Goal: Transaction & Acquisition: Book appointment/travel/reservation

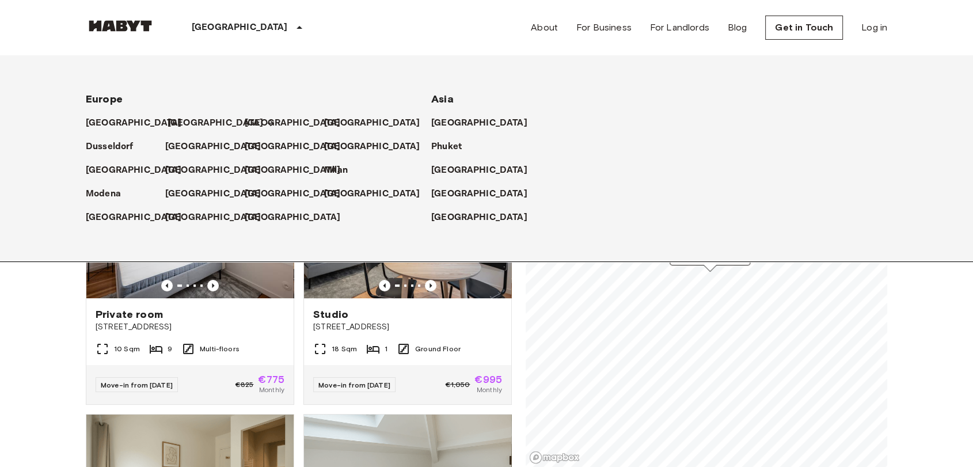
click at [174, 121] on p "[GEOGRAPHIC_DATA]" at bounding box center [216, 123] width 96 height 14
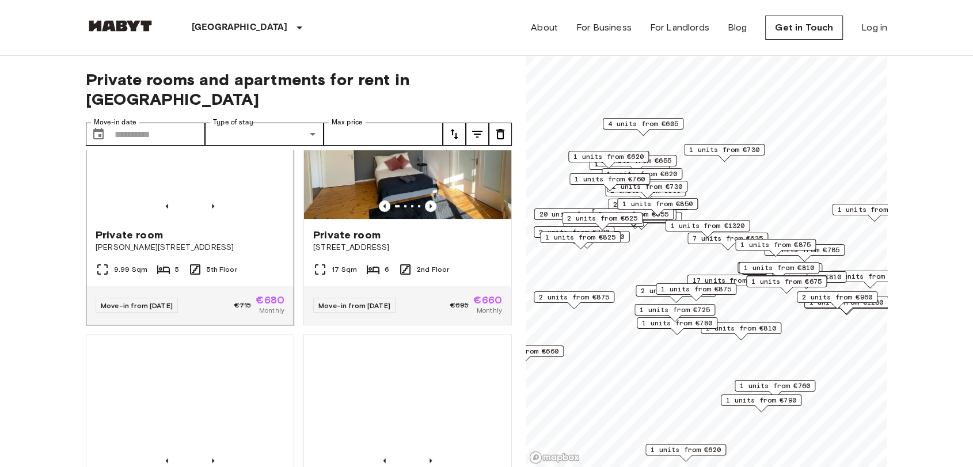
scroll to position [576, 0]
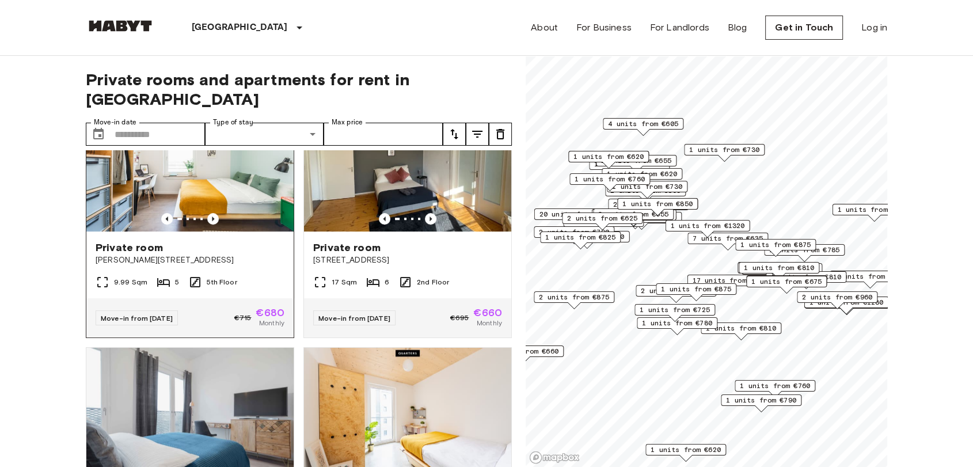
click at [149, 242] on span "Private room" at bounding box center [129, 248] width 67 height 14
click at [347, 241] on span "Private room" at bounding box center [346, 248] width 67 height 14
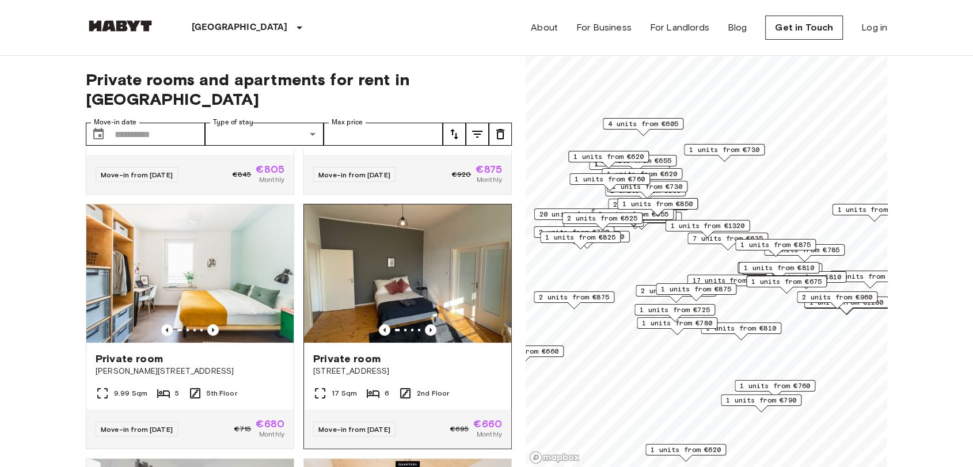
scroll to position [447, 0]
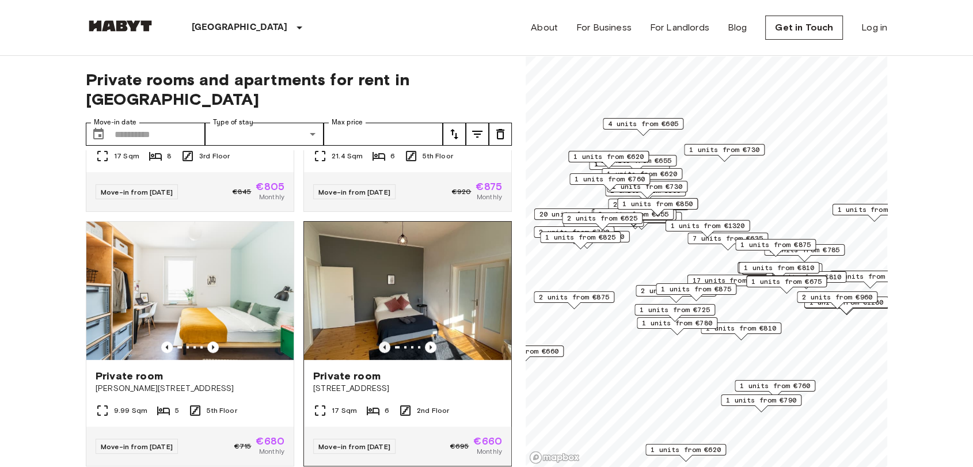
click at [379, 341] on icon "Previous image" at bounding box center [385, 347] width 12 height 12
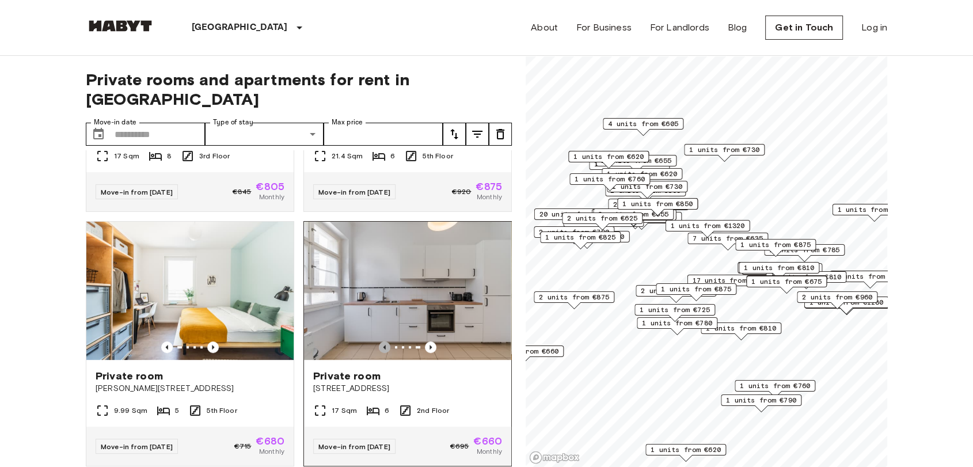
click at [379, 341] on icon "Previous image" at bounding box center [385, 347] width 12 height 12
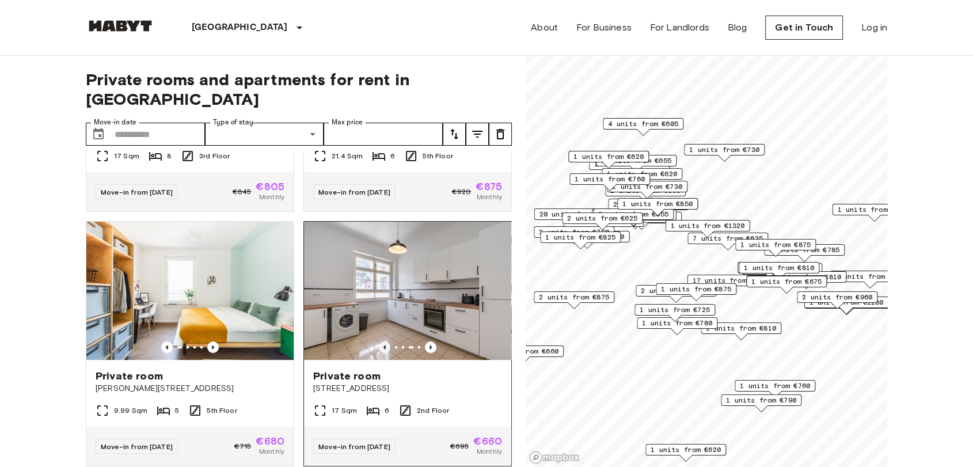
click at [379, 341] on icon "Previous image" at bounding box center [385, 347] width 12 height 12
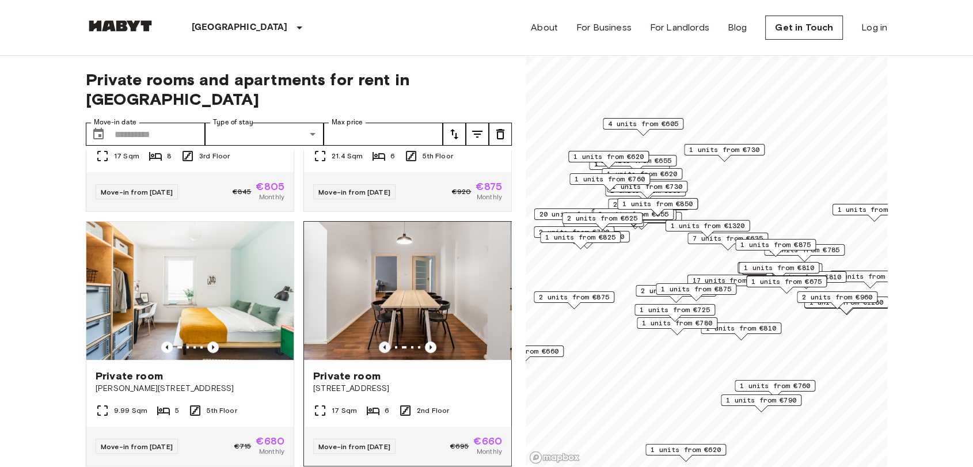
click at [379, 341] on icon "Previous image" at bounding box center [385, 347] width 12 height 12
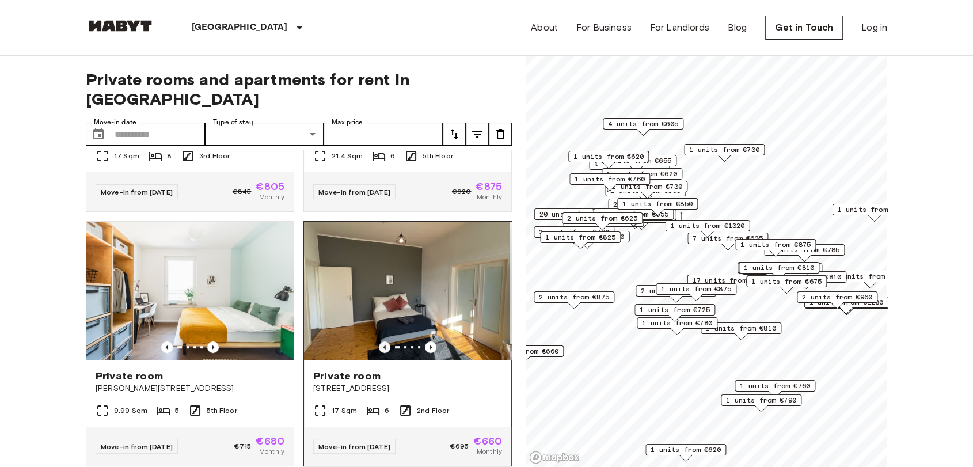
click at [379, 341] on icon "Previous image" at bounding box center [385, 347] width 12 height 12
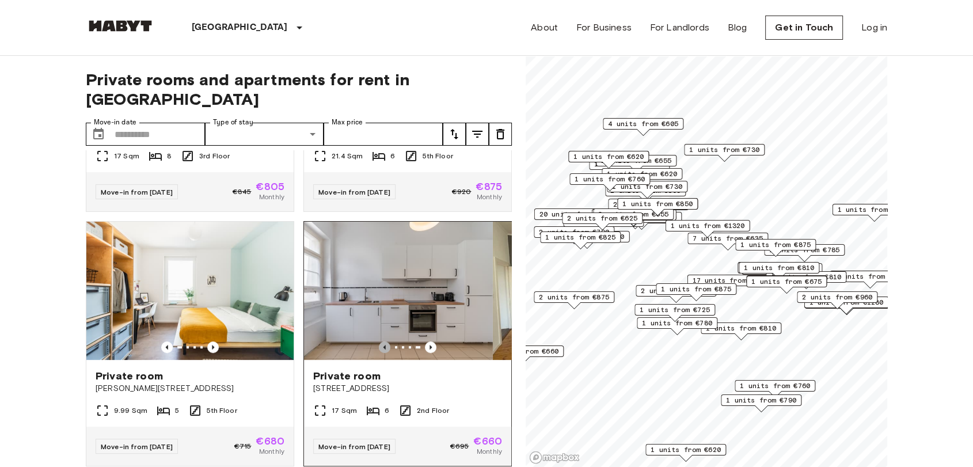
click at [379, 341] on icon "Previous image" at bounding box center [385, 347] width 12 height 12
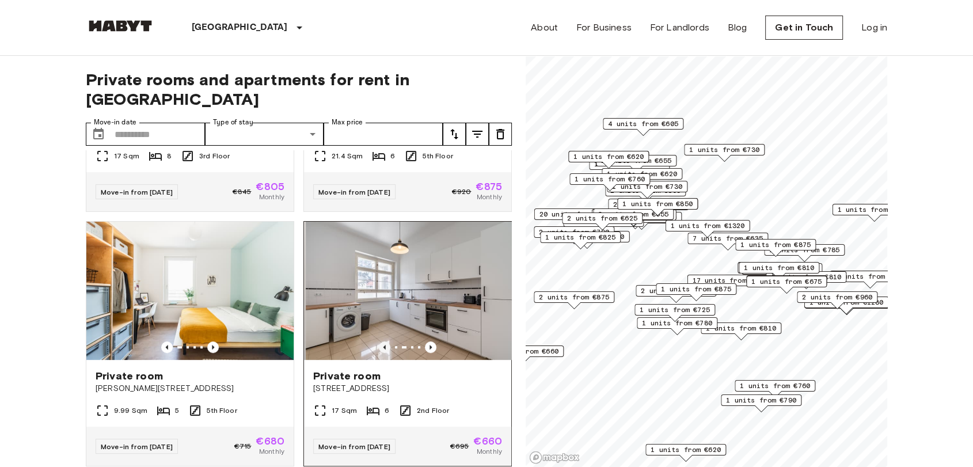
click at [379, 341] on icon "Previous image" at bounding box center [385, 347] width 12 height 12
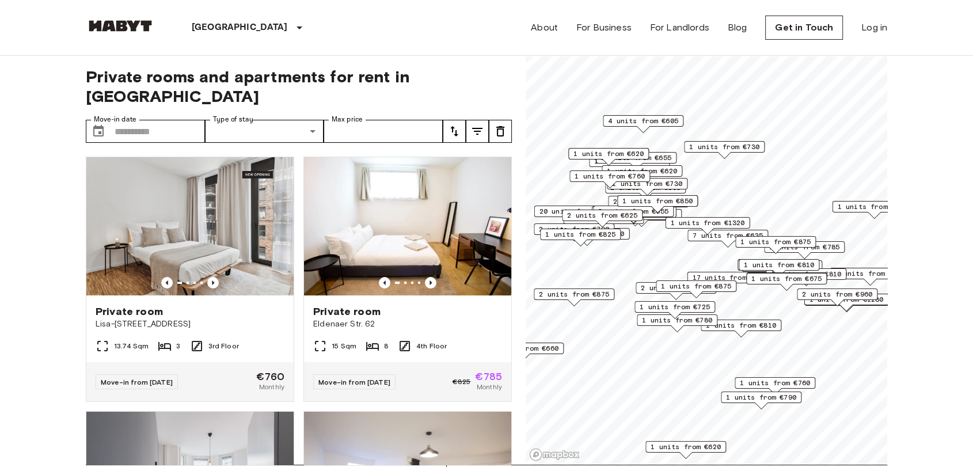
scroll to position [0, 0]
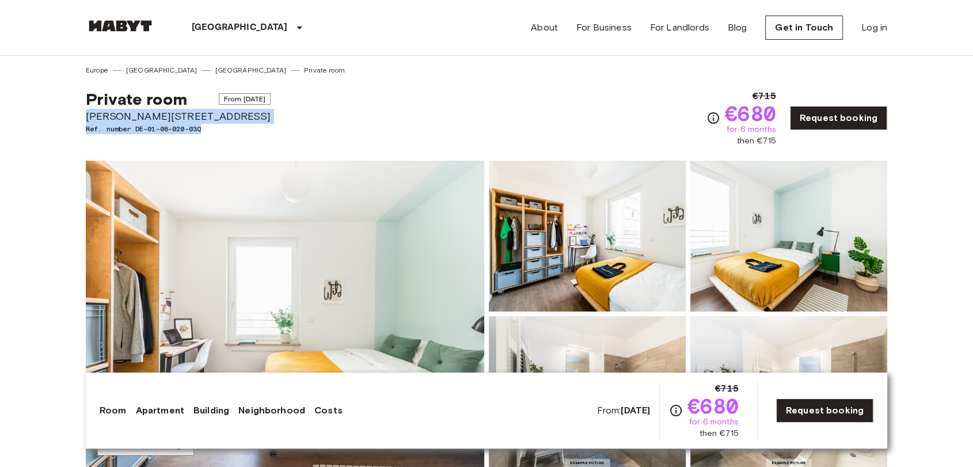
drag, startPoint x: 206, startPoint y: 130, endPoint x: 72, endPoint y: 115, distance: 135.0
copy div "Klara-Franke-Straße 20 Ref. number DE-01-08-020-03Q"
click at [254, 135] on div "Private room From Oct 4 2025 Klara-Franke-Straße 20 Ref. number DE-01-08-020-03Q" at bounding box center [178, 118] width 185 height 58
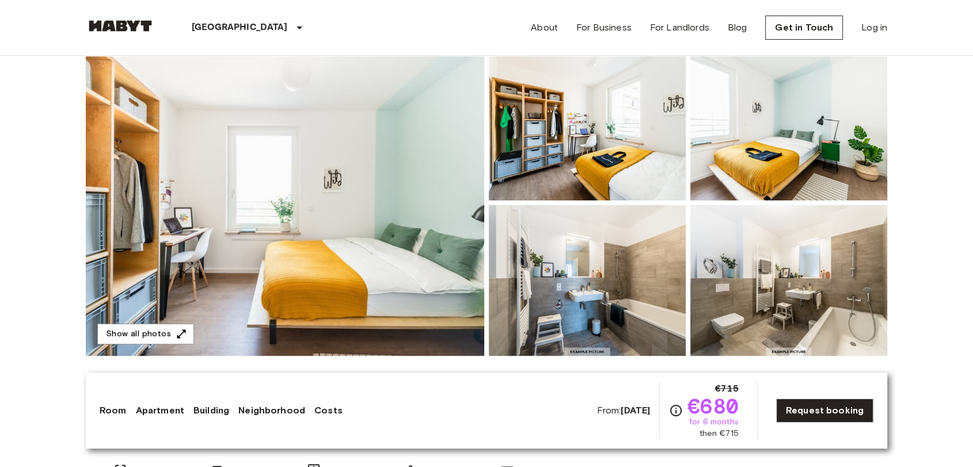
scroll to position [64, 0]
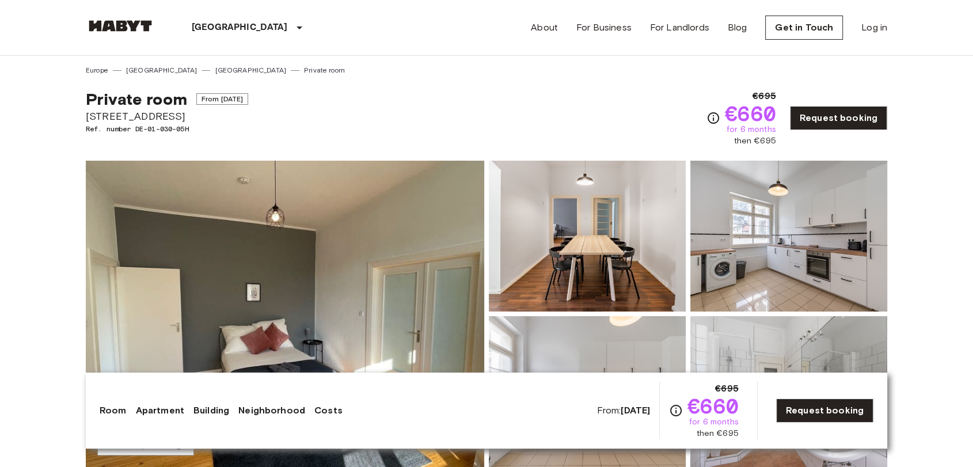
click at [132, 128] on span "Ref. number DE-01-030-05H" at bounding box center [167, 129] width 162 height 10
click at [129, 115] on span "Cunostraße 70" at bounding box center [167, 116] width 162 height 15
click at [129, 115] on span "[STREET_ADDRESS]" at bounding box center [167, 116] width 162 height 15
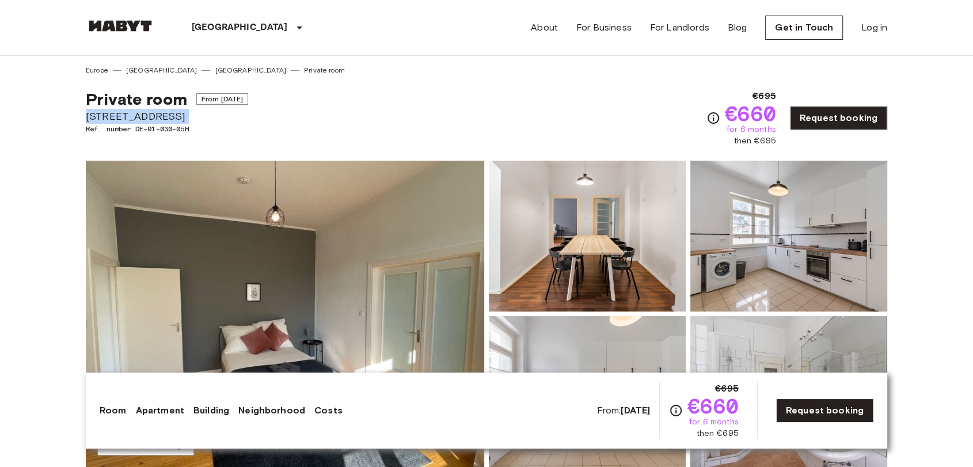
click at [129, 113] on span "[STREET_ADDRESS]" at bounding box center [167, 116] width 162 height 15
copy span "[STREET_ADDRESS]"
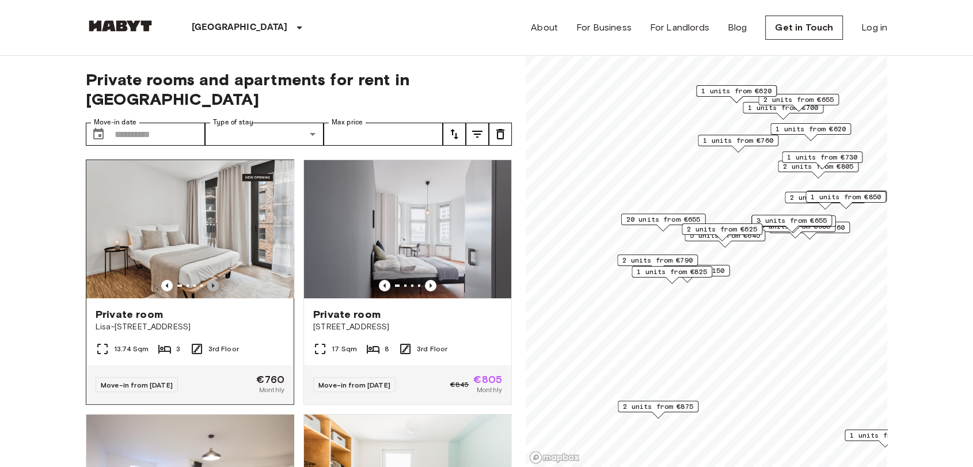
click at [210, 280] on icon "Previous image" at bounding box center [213, 286] width 12 height 12
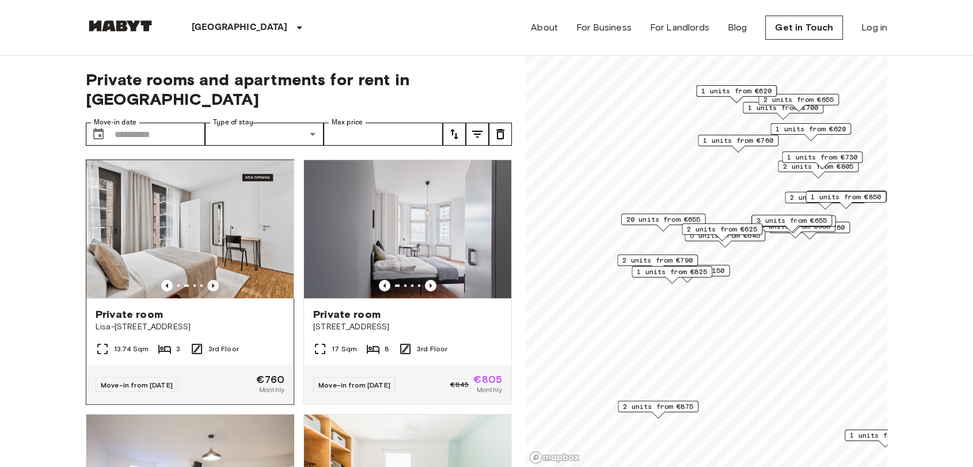
click at [210, 280] on icon "Previous image" at bounding box center [213, 286] width 12 height 12
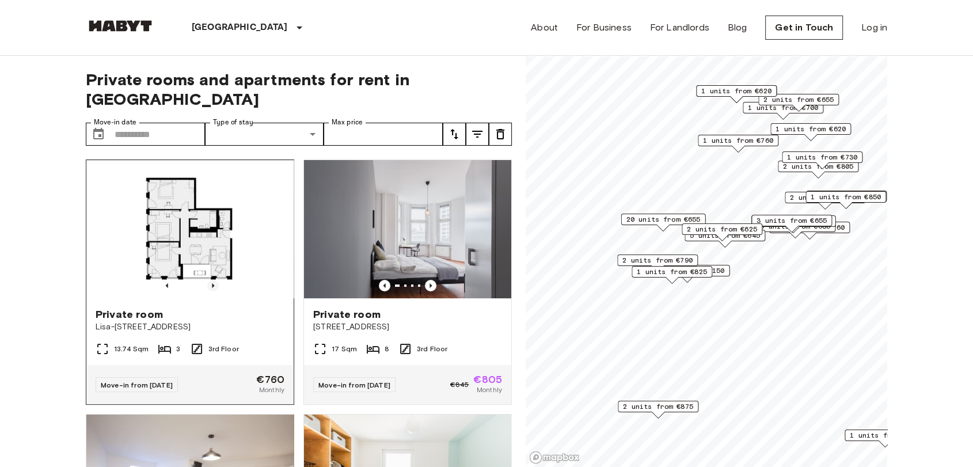
click at [210, 280] on icon "Previous image" at bounding box center [213, 286] width 12 height 12
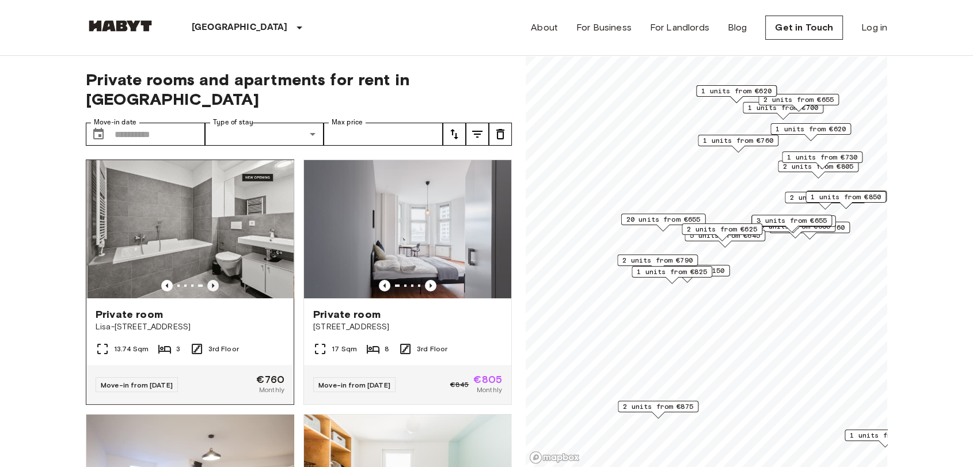
click at [210, 280] on icon "Previous image" at bounding box center [213, 286] width 12 height 12
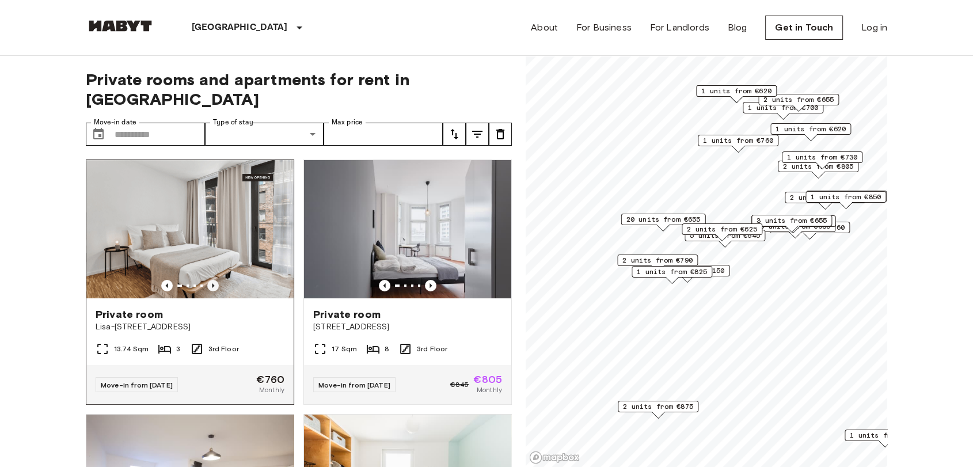
click at [210, 280] on icon "Previous image" at bounding box center [213, 286] width 12 height 12
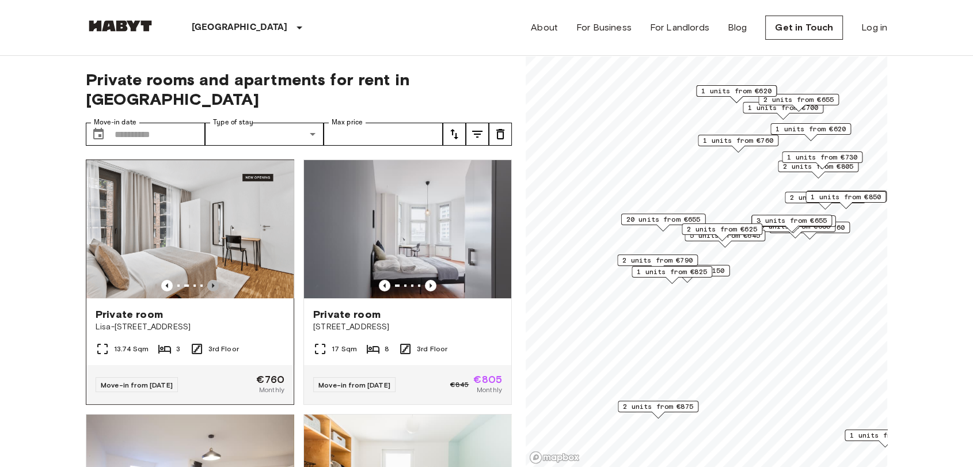
click at [210, 280] on icon "Previous image" at bounding box center [213, 286] width 12 height 12
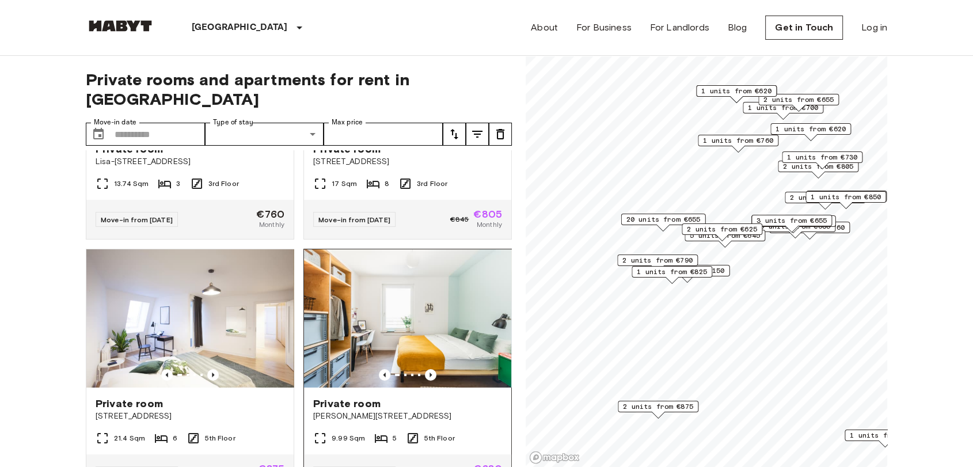
scroll to position [192, 0]
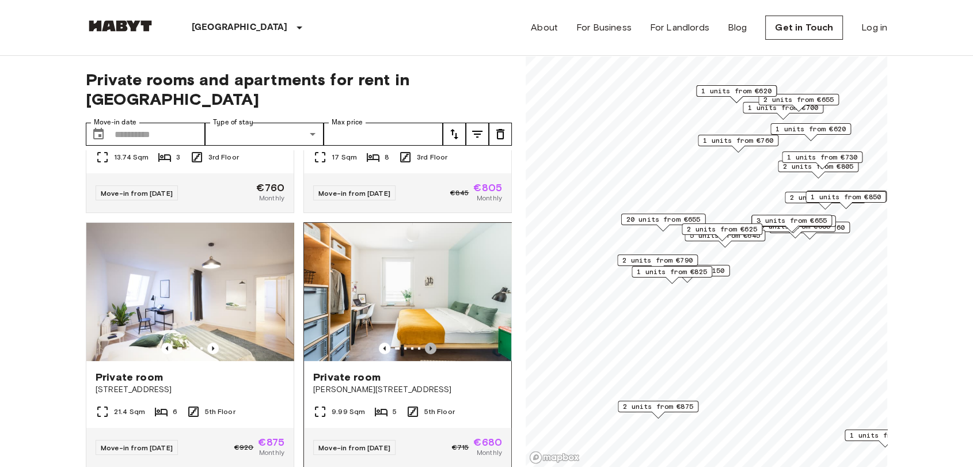
click at [425, 342] on icon "Previous image" at bounding box center [431, 348] width 12 height 12
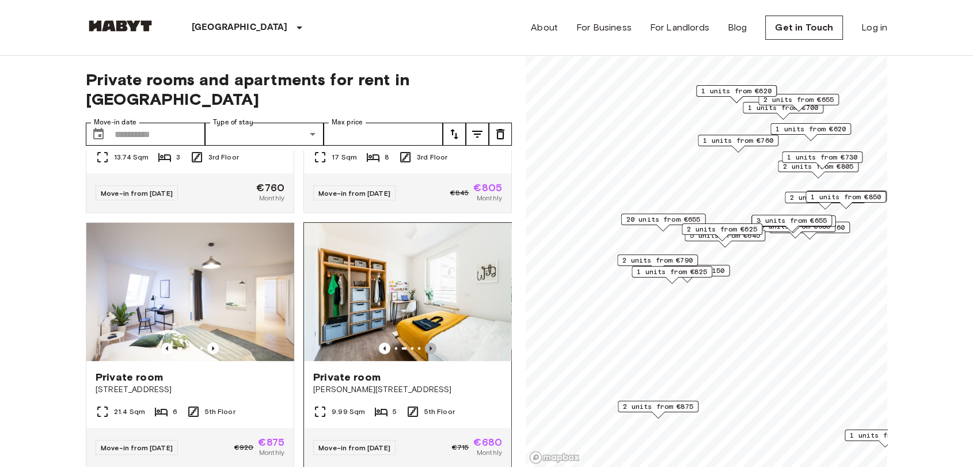
click at [425, 342] on icon "Previous image" at bounding box center [431, 348] width 12 height 12
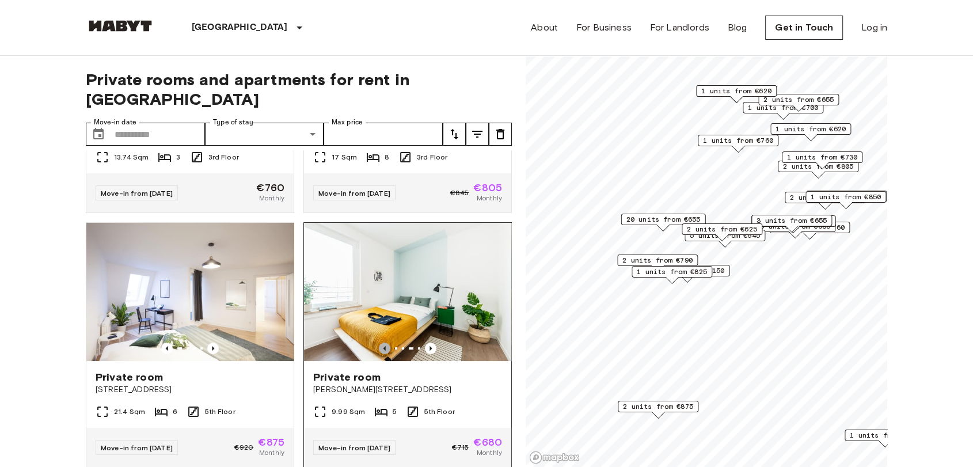
click at [379, 342] on icon "Previous image" at bounding box center [385, 348] width 12 height 12
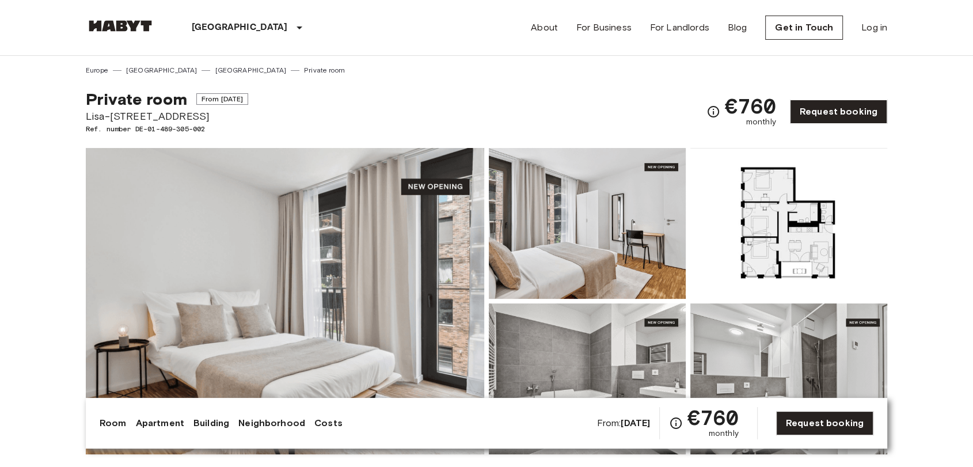
click at [760, 224] on img at bounding box center [788, 223] width 197 height 151
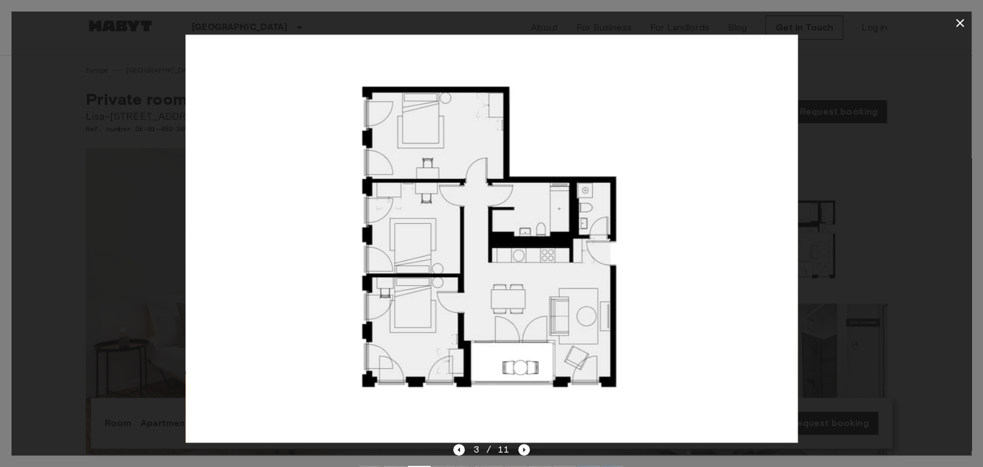
click at [864, 37] on div at bounding box center [492, 239] width 960 height 408
click at [953, 17] on icon "button" at bounding box center [960, 23] width 14 height 14
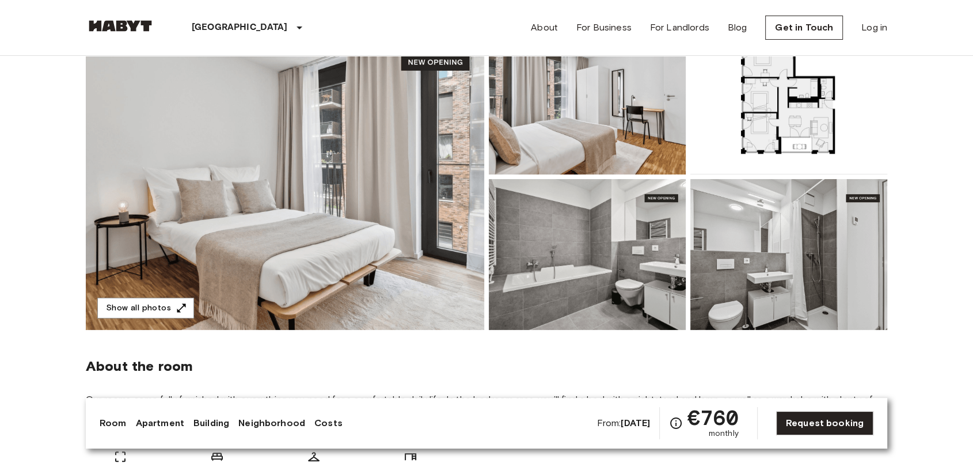
scroll to position [128, 0]
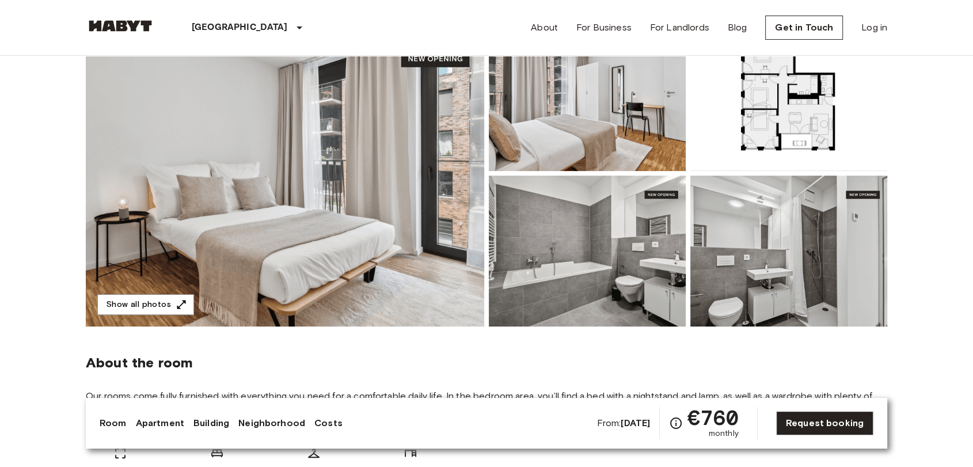
click at [398, 236] on img at bounding box center [285, 173] width 398 height 306
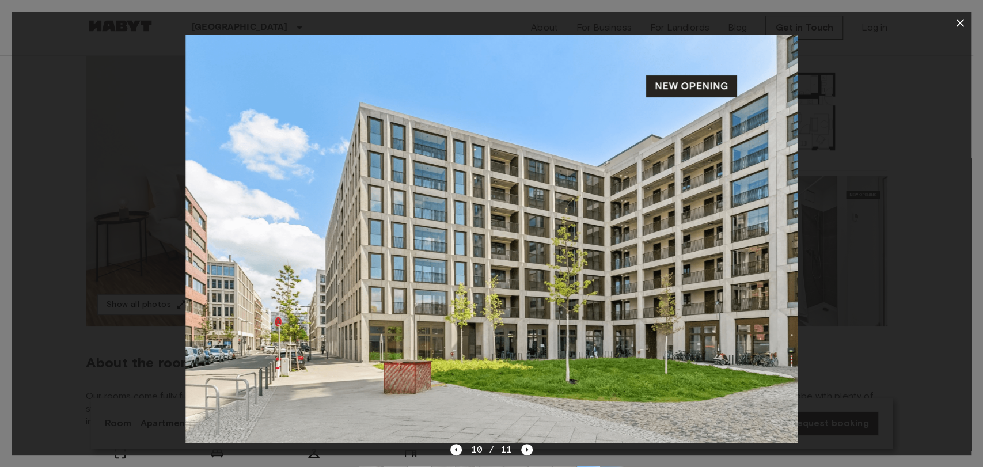
click at [949, 28] on button "button" at bounding box center [959, 23] width 23 height 23
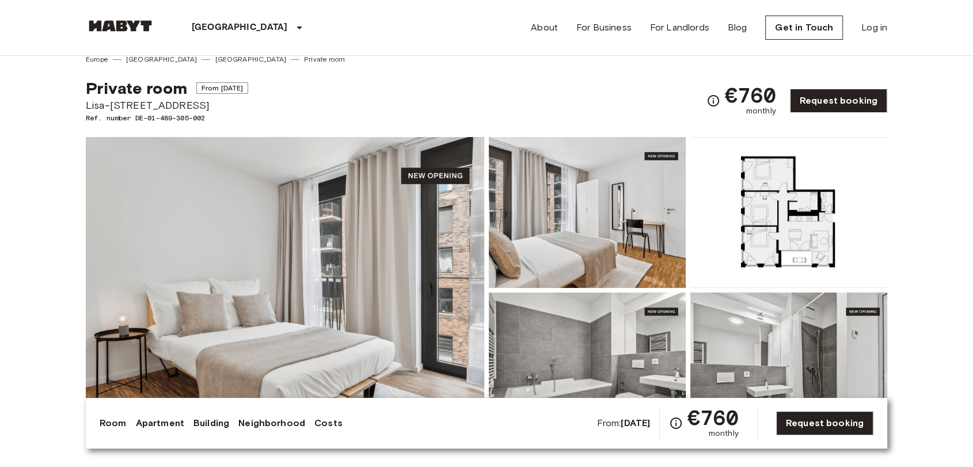
scroll to position [0, 0]
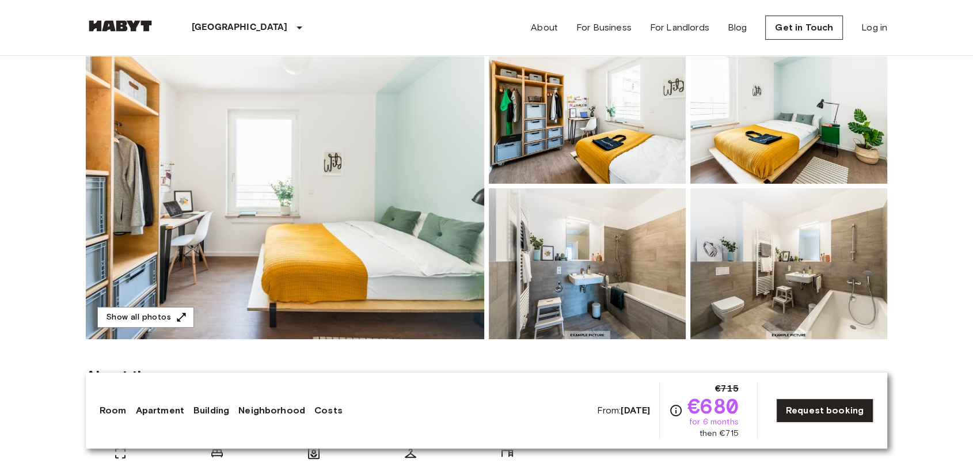
click at [395, 246] on img at bounding box center [285, 186] width 398 height 306
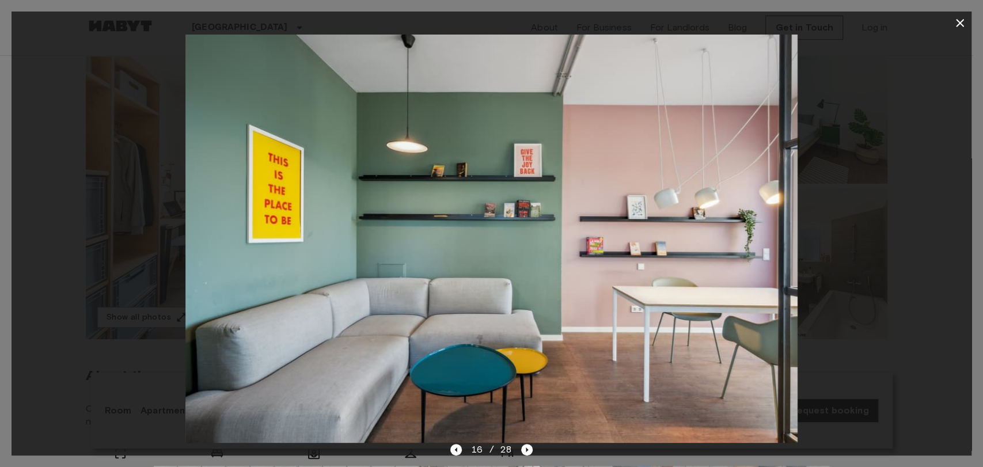
click at [964, 24] on icon "button" at bounding box center [960, 23] width 14 height 14
